Goal: Register for event/course

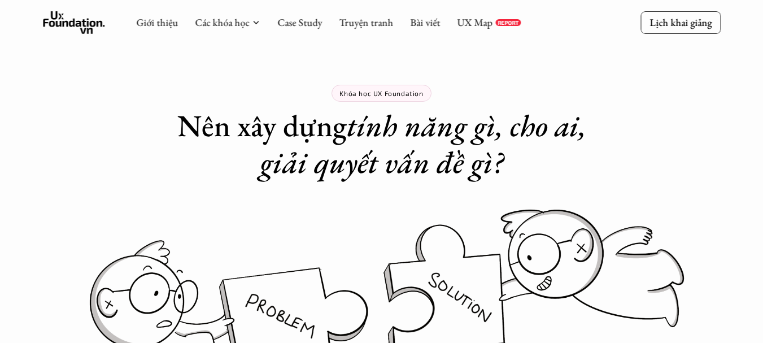
click at [447, 145] on em "tính năng gì, cho ai, giải quyết vấn đề gì?" at bounding box center [426, 144] width 333 height 76
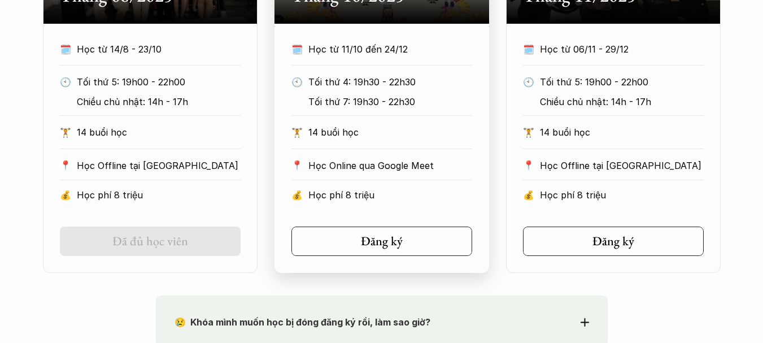
scroll to position [734, 0]
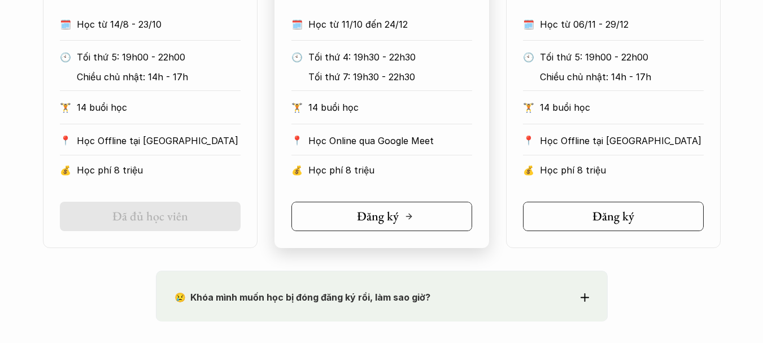
click at [407, 211] on div "Đăng ký" at bounding box center [385, 216] width 56 height 15
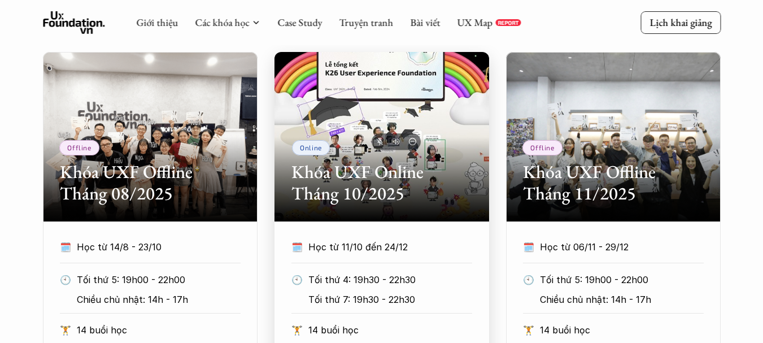
scroll to position [452, 0]
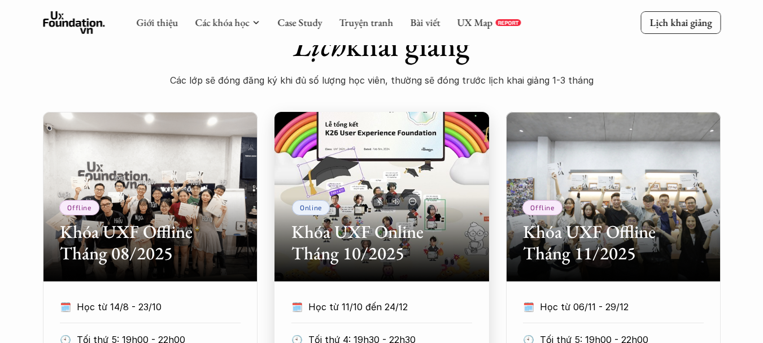
click at [403, 177] on div "Online Khóa UXF Online Tháng 10/2025" at bounding box center [381, 196] width 214 height 169
click at [321, 205] on p "Online" at bounding box center [311, 207] width 22 height 8
click at [350, 251] on h2 "Khóa UXF Online Tháng 10/2025" at bounding box center [381, 242] width 181 height 43
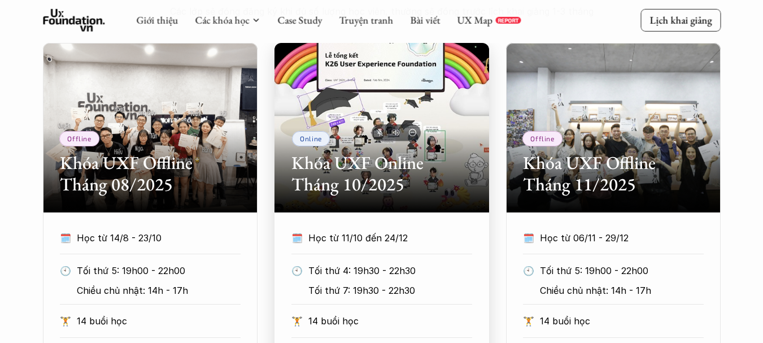
scroll to position [677, 0]
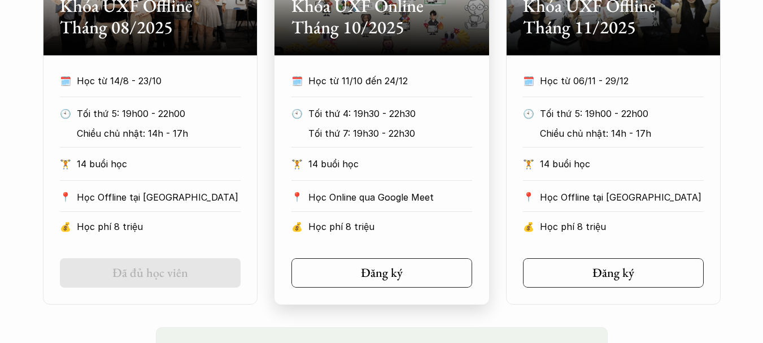
click at [414, 136] on p "Tối thứ 7: 19h30 - 22h30" at bounding box center [386, 133] width 157 height 17
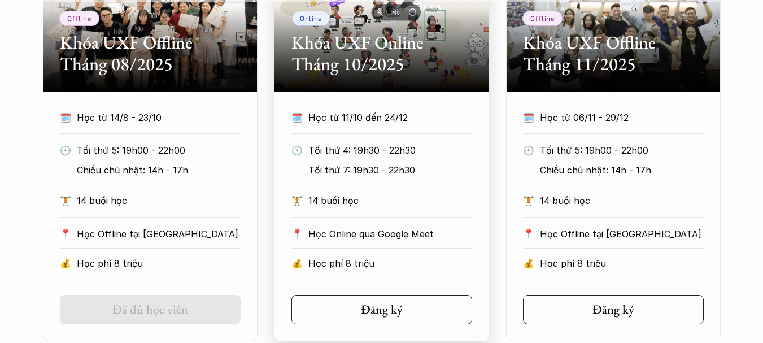
scroll to position [621, 0]
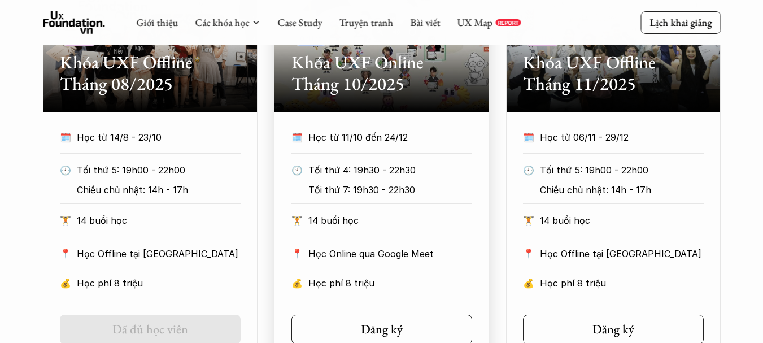
click at [362, 79] on h2 "Khóa UXF Online Tháng 10/2025" at bounding box center [381, 72] width 181 height 43
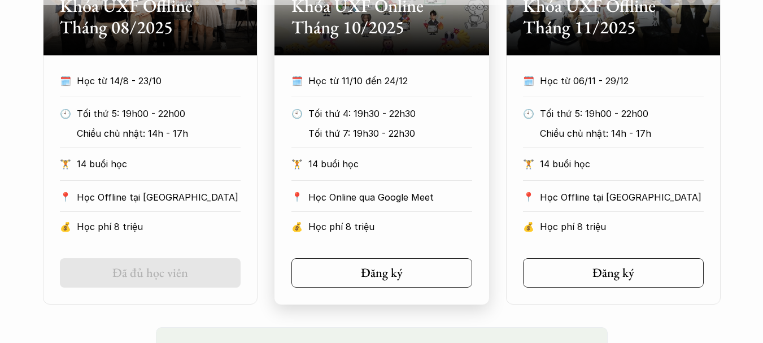
scroll to position [452, 0]
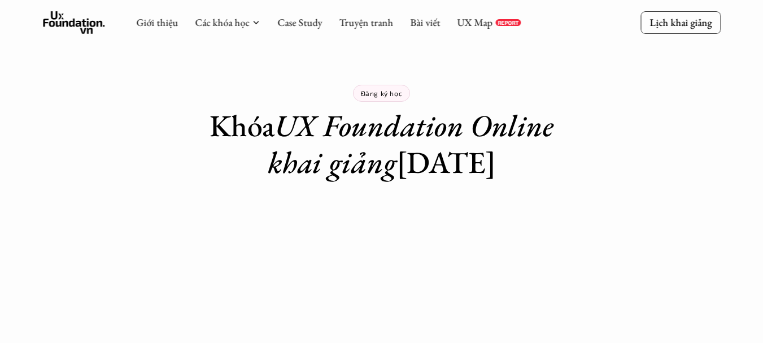
click at [378, 90] on p "Đăng ký học" at bounding box center [382, 93] width 42 height 8
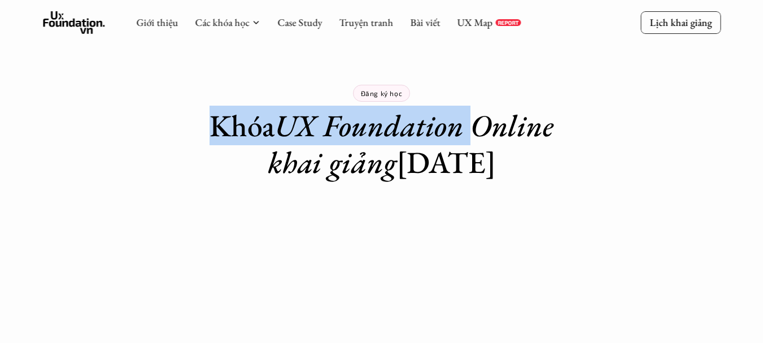
drag, startPoint x: 214, startPoint y: 122, endPoint x: 472, endPoint y: 139, distance: 258.0
click at [472, 139] on h1 "Khóa UX Foundation Online khai giảng 11/10/2025" at bounding box center [381, 143] width 395 height 73
copy h1 "Khóa UX Foundation"
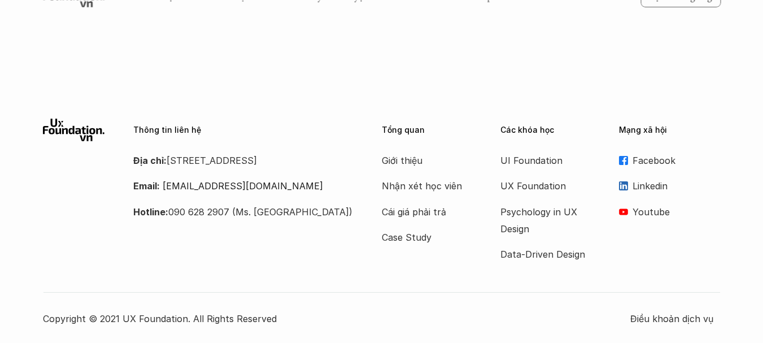
scroll to position [2011, 0]
click at [297, 219] on p "Hotline: 090 628 2907 (Ms. Ngân)" at bounding box center [243, 210] width 220 height 17
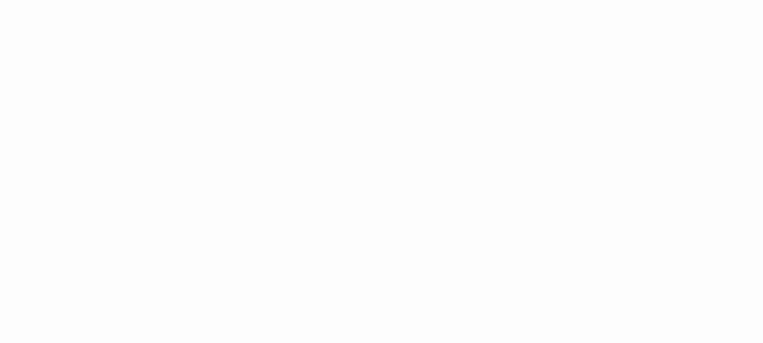
scroll to position [1411, 0]
